Goal: Find contact information

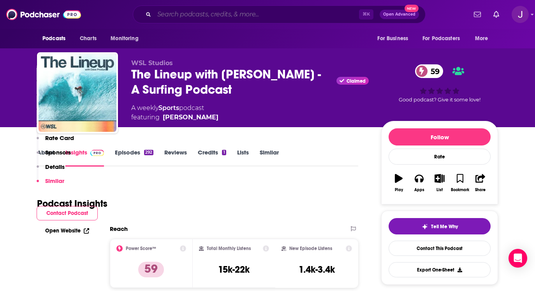
drag, startPoint x: 0, startPoint y: 0, endPoint x: 201, endPoint y: 16, distance: 201.3
click at [201, 16] on input "Search podcasts, credits, & more..." at bounding box center [256, 14] width 205 height 12
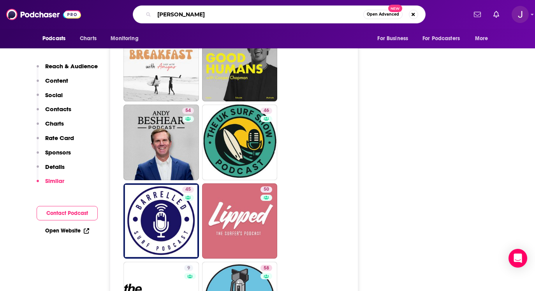
type input "[PERSON_NAME]"
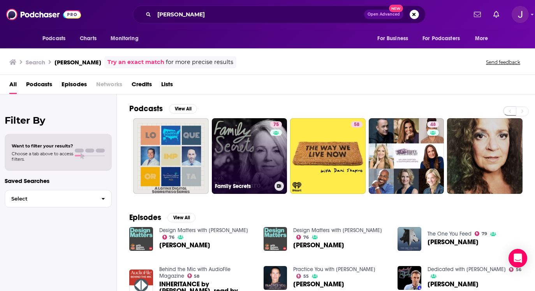
click at [258, 156] on link "75 Family Secrets" at bounding box center [250, 156] width 76 height 76
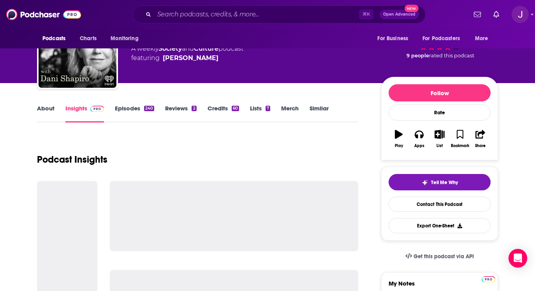
scroll to position [51, 0]
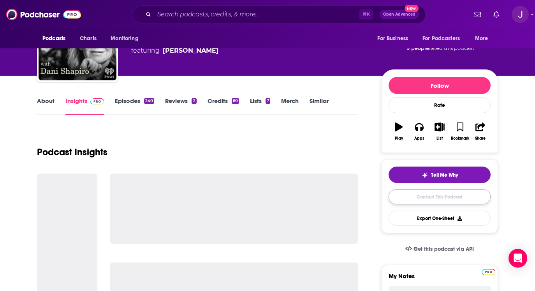
click at [398, 198] on link "Contact This Podcast" at bounding box center [440, 196] width 102 height 15
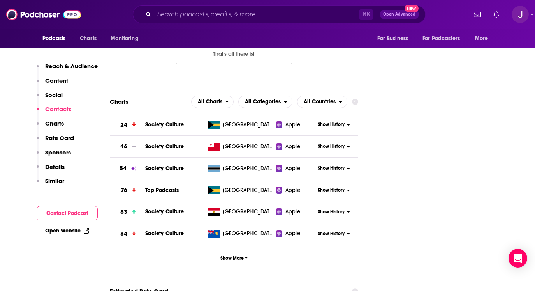
scroll to position [589, 0]
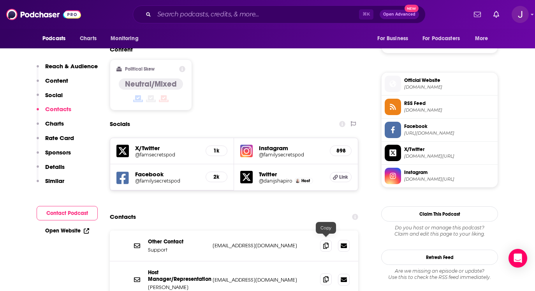
click at [326, 273] on span at bounding box center [326, 279] width 12 height 12
click at [187, 14] on input "Search podcasts, credits, & more..." at bounding box center [256, 14] width 205 height 12
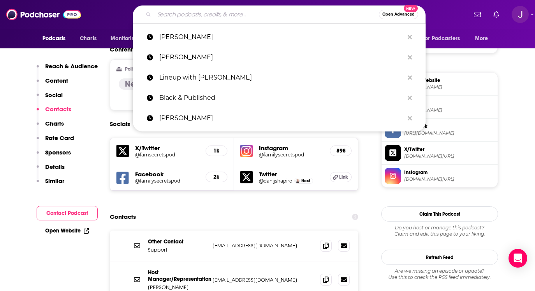
paste input "First Draft: A Dialogue on Writing"
type input "First Draft: A Dialogue on Writing"
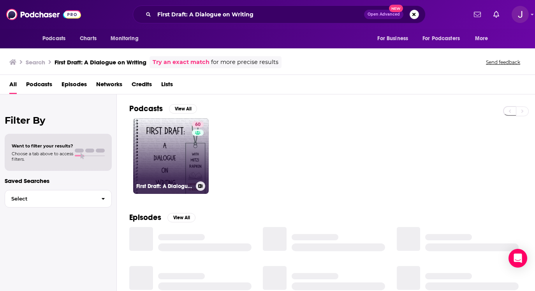
click at [171, 147] on link "60 First Draft: A Dialogue on Writing" at bounding box center [171, 156] width 76 height 76
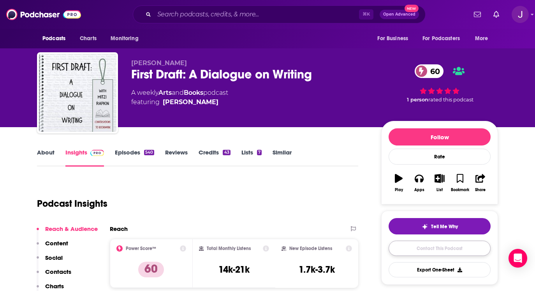
click at [428, 254] on link "Contact This Podcast" at bounding box center [440, 247] width 102 height 15
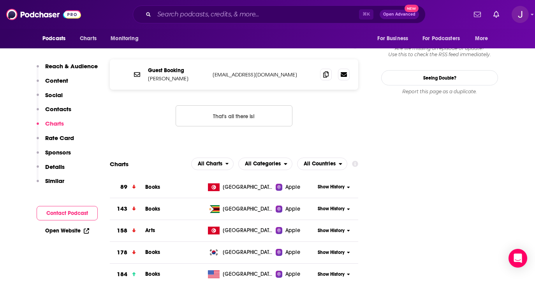
scroll to position [648, 0]
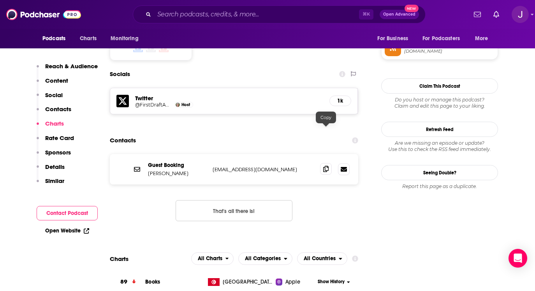
click at [324, 166] on icon at bounding box center [325, 169] width 5 height 6
